Goal: Check status: Check status

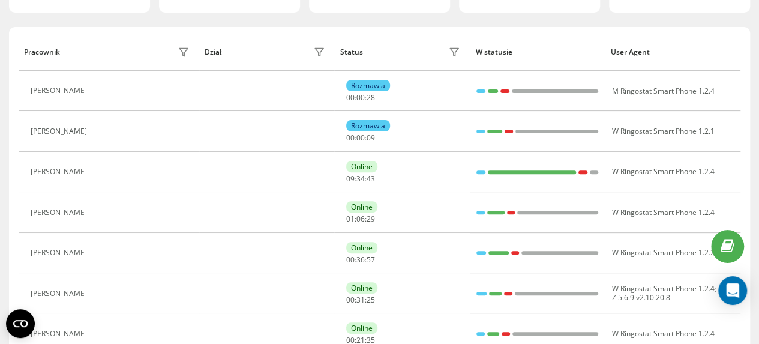
scroll to position [120, 0]
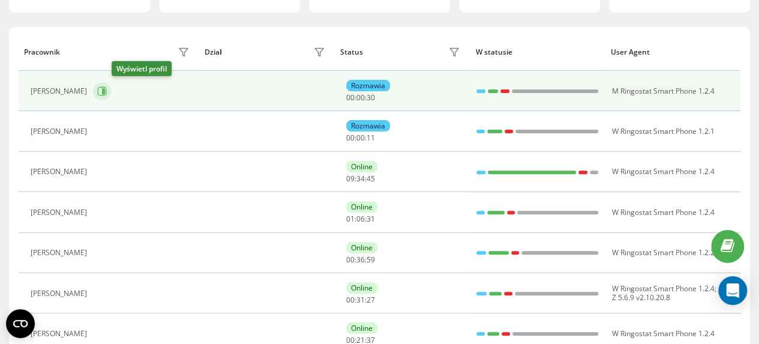
click at [105, 92] on icon at bounding box center [103, 91] width 3 height 6
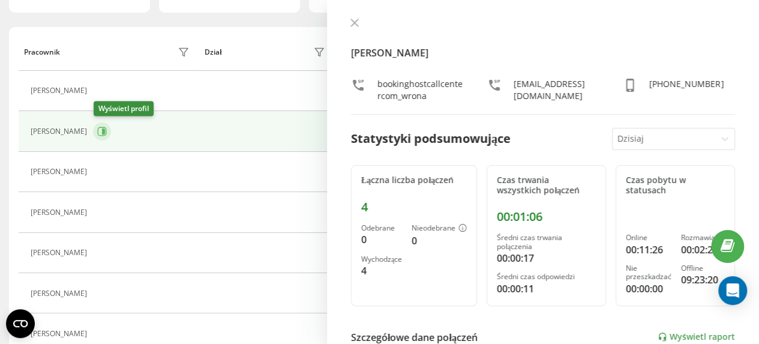
click at [106, 128] on icon at bounding box center [102, 131] width 9 height 9
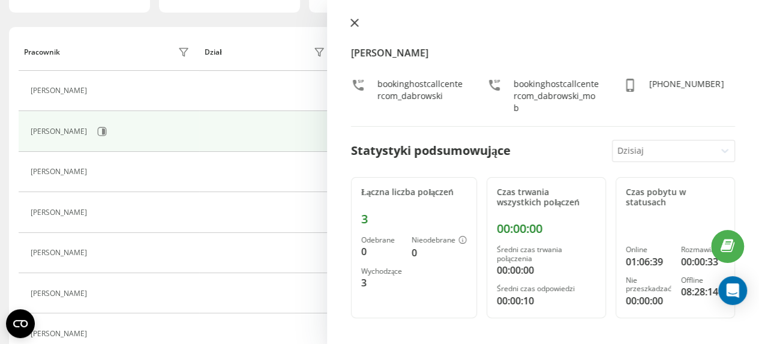
click at [354, 24] on icon at bounding box center [355, 23] width 8 height 8
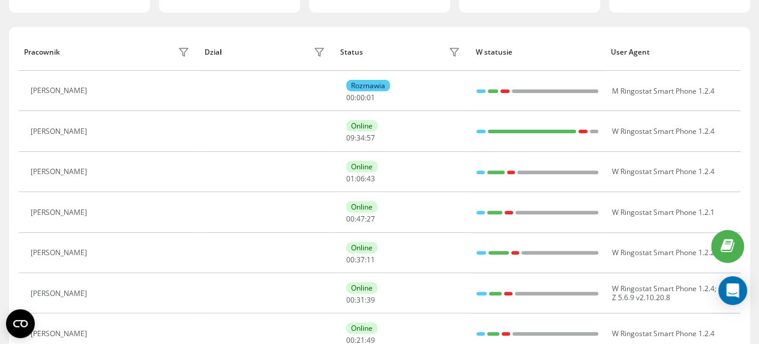
click at [94, 174] on div "[PERSON_NAME]" at bounding box center [112, 172] width 162 height 17
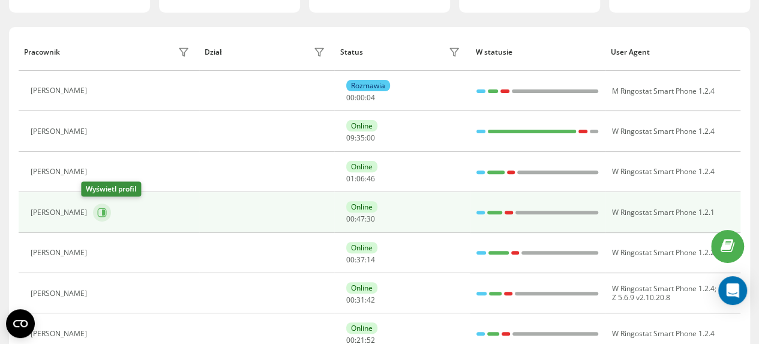
click at [102, 213] on icon at bounding box center [103, 213] width 3 height 6
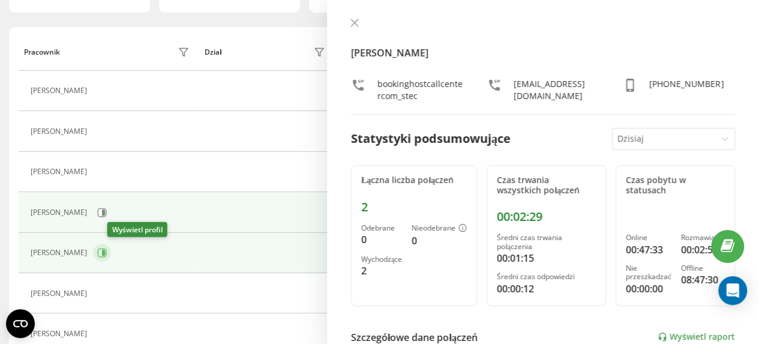
click at [105, 250] on icon at bounding box center [103, 253] width 3 height 6
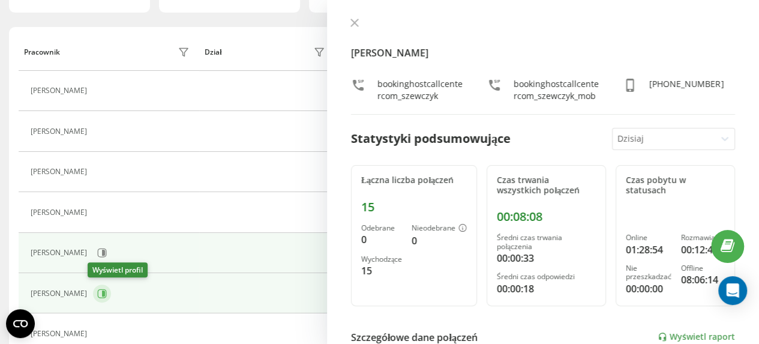
click at [102, 291] on icon at bounding box center [103, 294] width 3 height 6
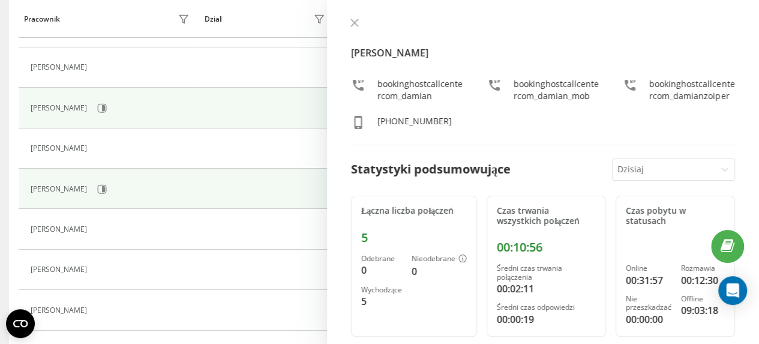
scroll to position [240, 0]
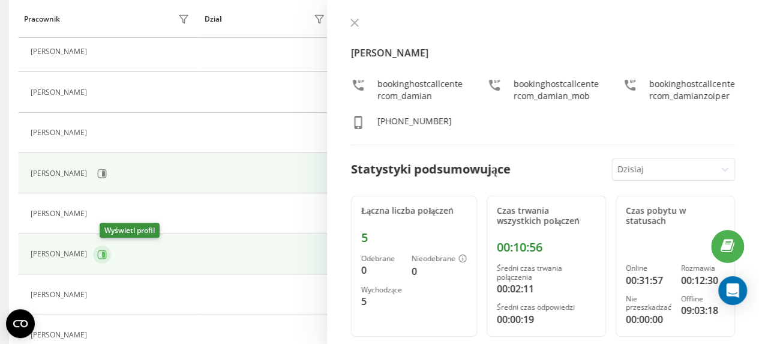
click at [105, 251] on icon at bounding box center [103, 254] width 3 height 6
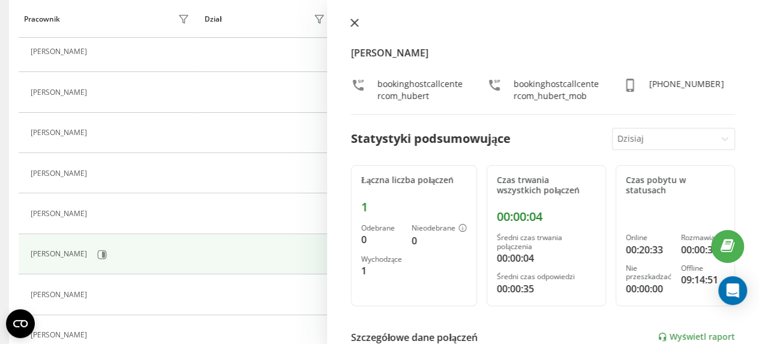
click at [352, 23] on icon at bounding box center [355, 23] width 8 height 8
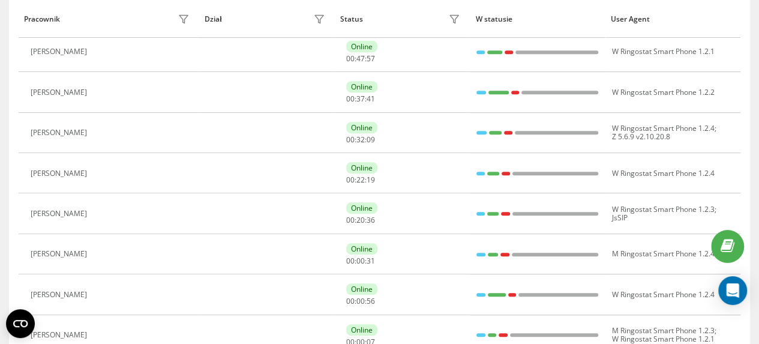
scroll to position [199, 0]
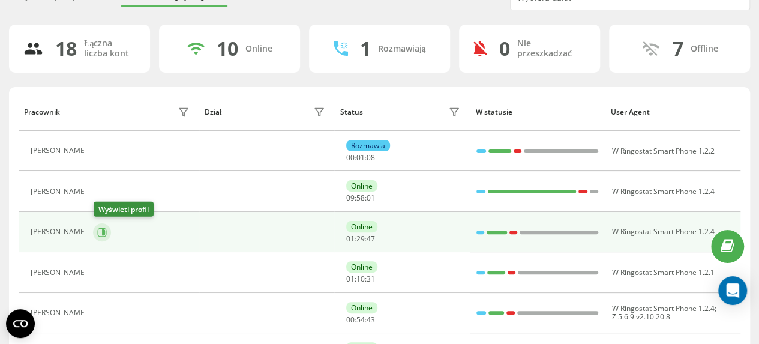
click at [107, 232] on icon at bounding box center [102, 232] width 9 height 9
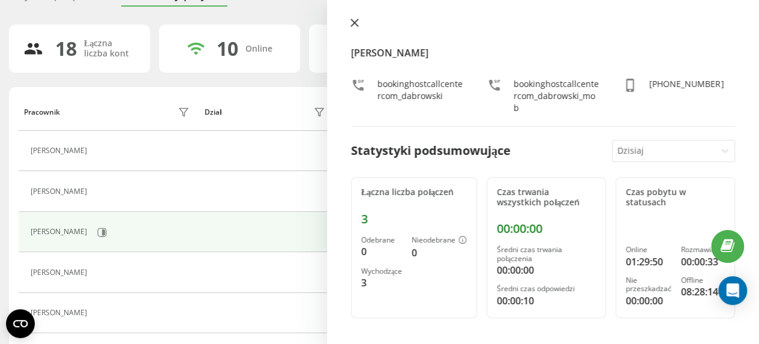
click at [357, 25] on icon at bounding box center [354, 22] width 7 height 7
